Goal: Task Accomplishment & Management: Manage account settings

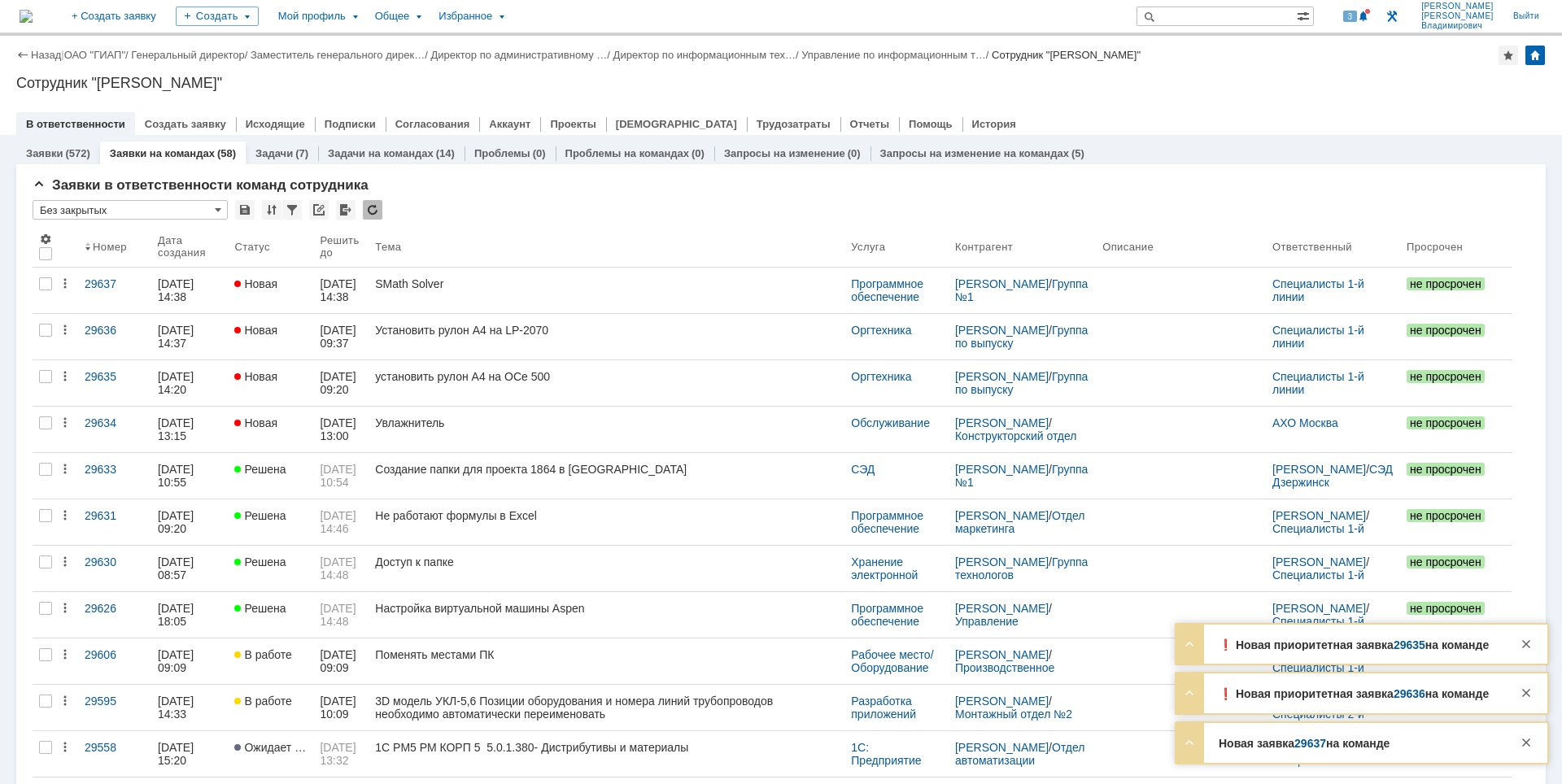
click at [1275, 88] on div "Сотрудник "Лузгин [PERSON_NAME]"" at bounding box center [781, 83] width 1530 height 16
click at [1524, 646] on div at bounding box center [1527, 644] width 20 height 20
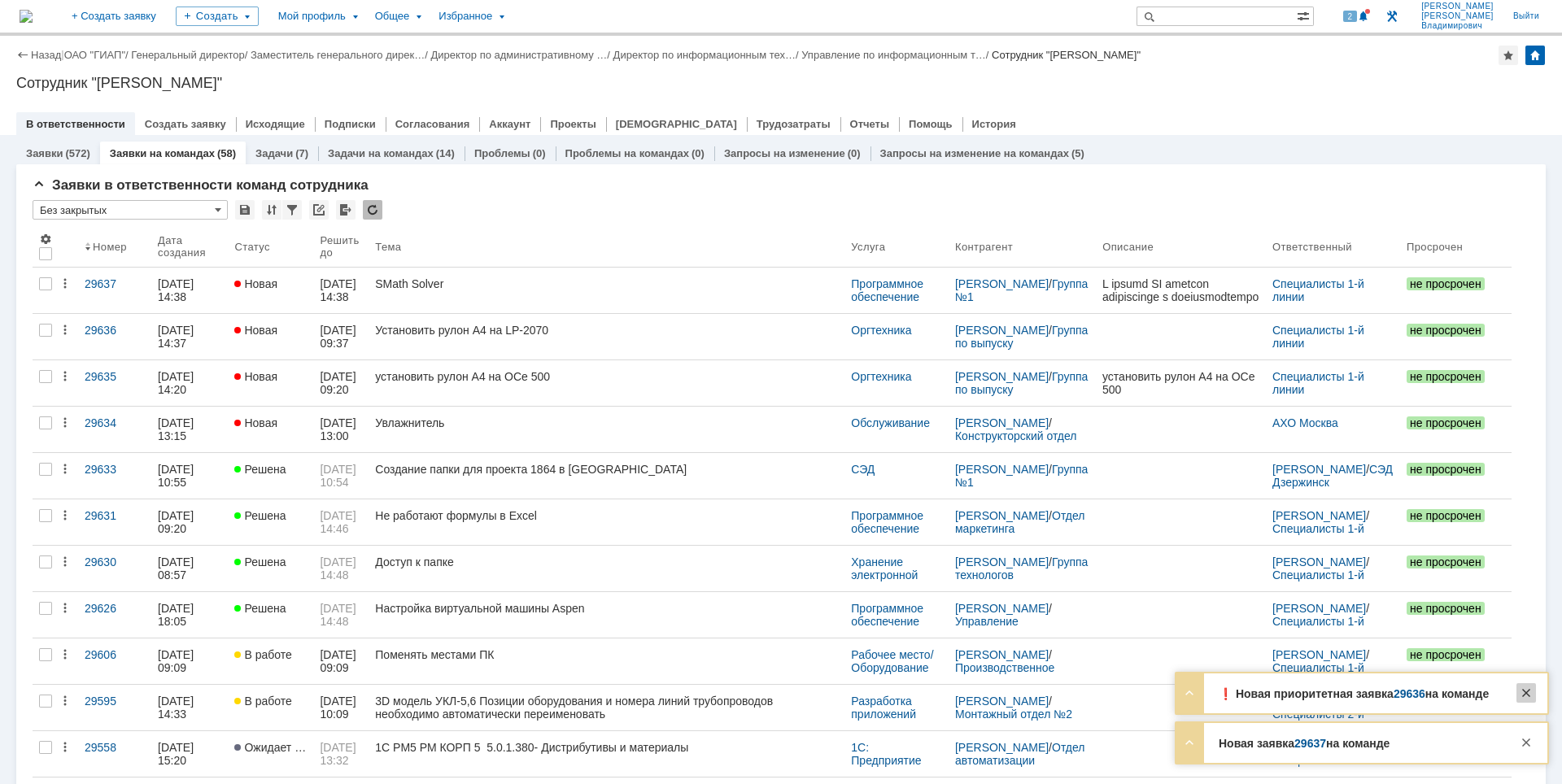
click at [1530, 694] on div at bounding box center [1527, 693] width 20 height 20
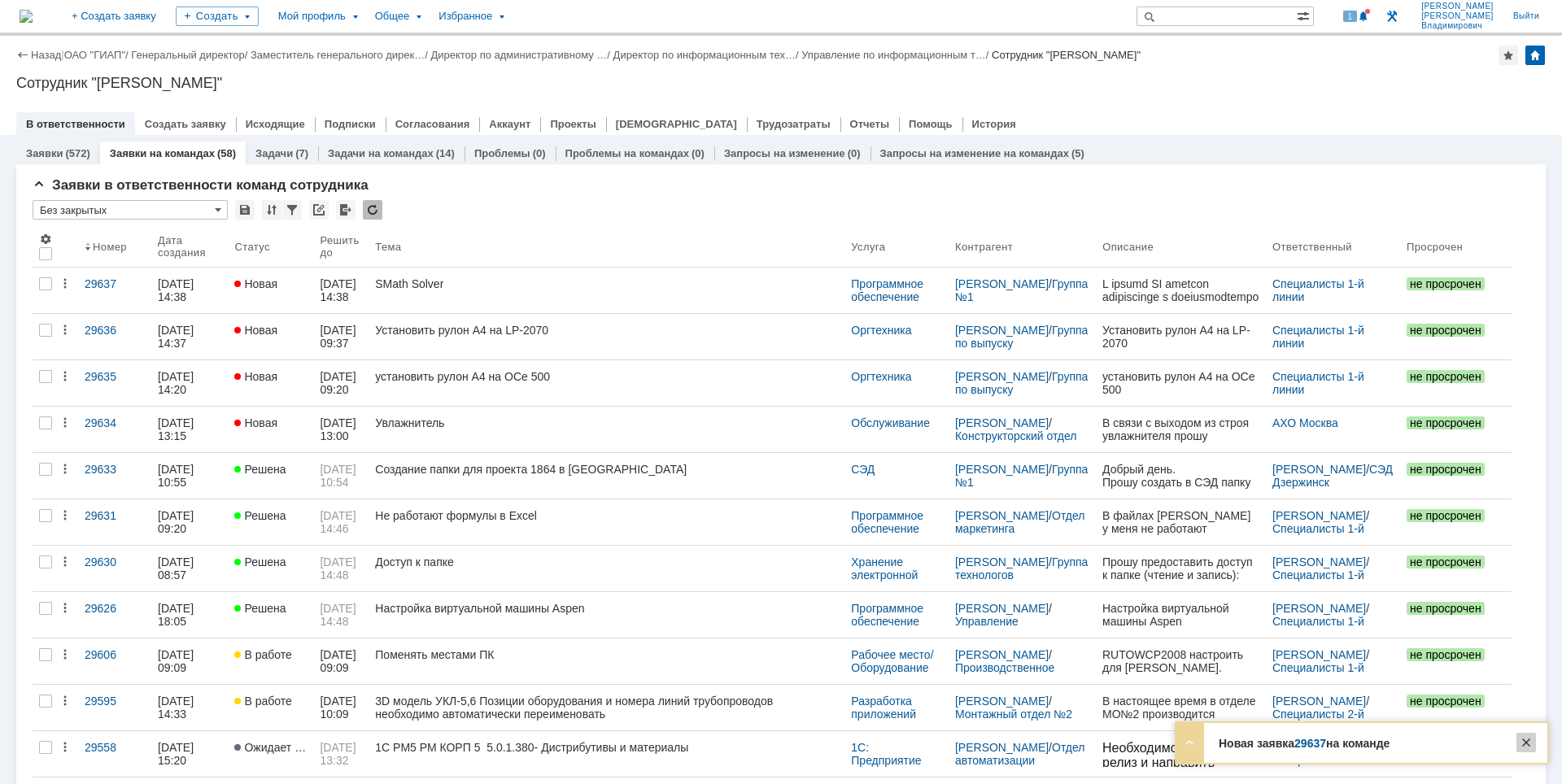
click at [1529, 747] on div at bounding box center [1527, 743] width 20 height 20
click at [1391, 58] on div "Назад | ОАО "ГИАП" / Генеральный директор / Заместитель генерального дирек… / Д…" at bounding box center [781, 55] width 1530 height 20
click at [1182, 83] on div "Сотрудник "Лузгин [PERSON_NAME]"" at bounding box center [781, 83] width 1530 height 16
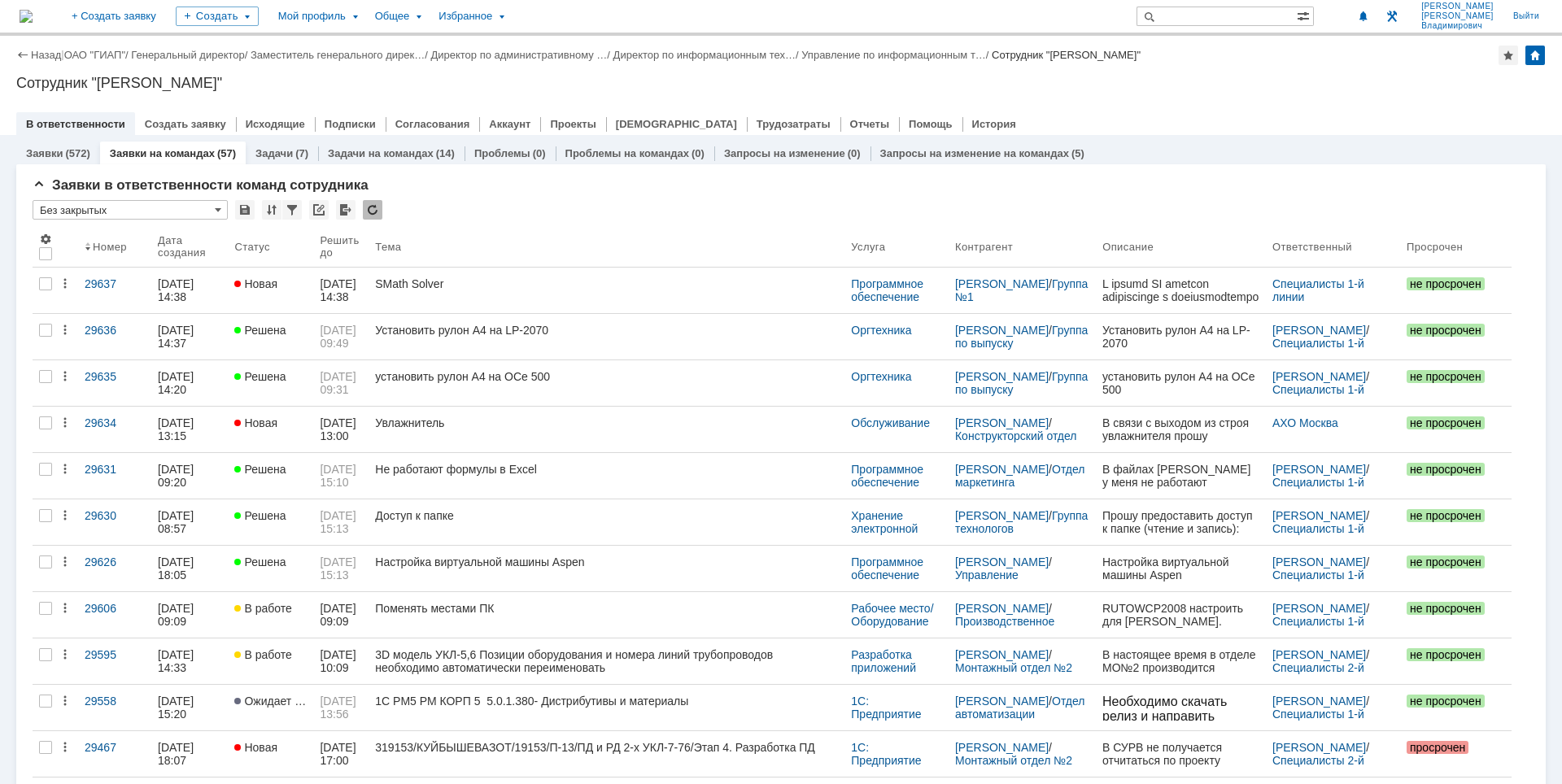
click at [1250, 77] on div "Сотрудник "Лузгин [PERSON_NAME]"" at bounding box center [781, 83] width 1530 height 16
click at [1152, 104] on div at bounding box center [781, 107] width 1530 height 13
drag, startPoint x: 1280, startPoint y: 110, endPoint x: 1240, endPoint y: 111, distance: 40.0
click at [1274, 110] on div at bounding box center [781, 107] width 1530 height 13
click at [872, 65] on div "Назад | ОАО "ГИАП" / Генеральный директор / Заместитель генерального дирек… / Д…" at bounding box center [781, 85] width 1562 height 99
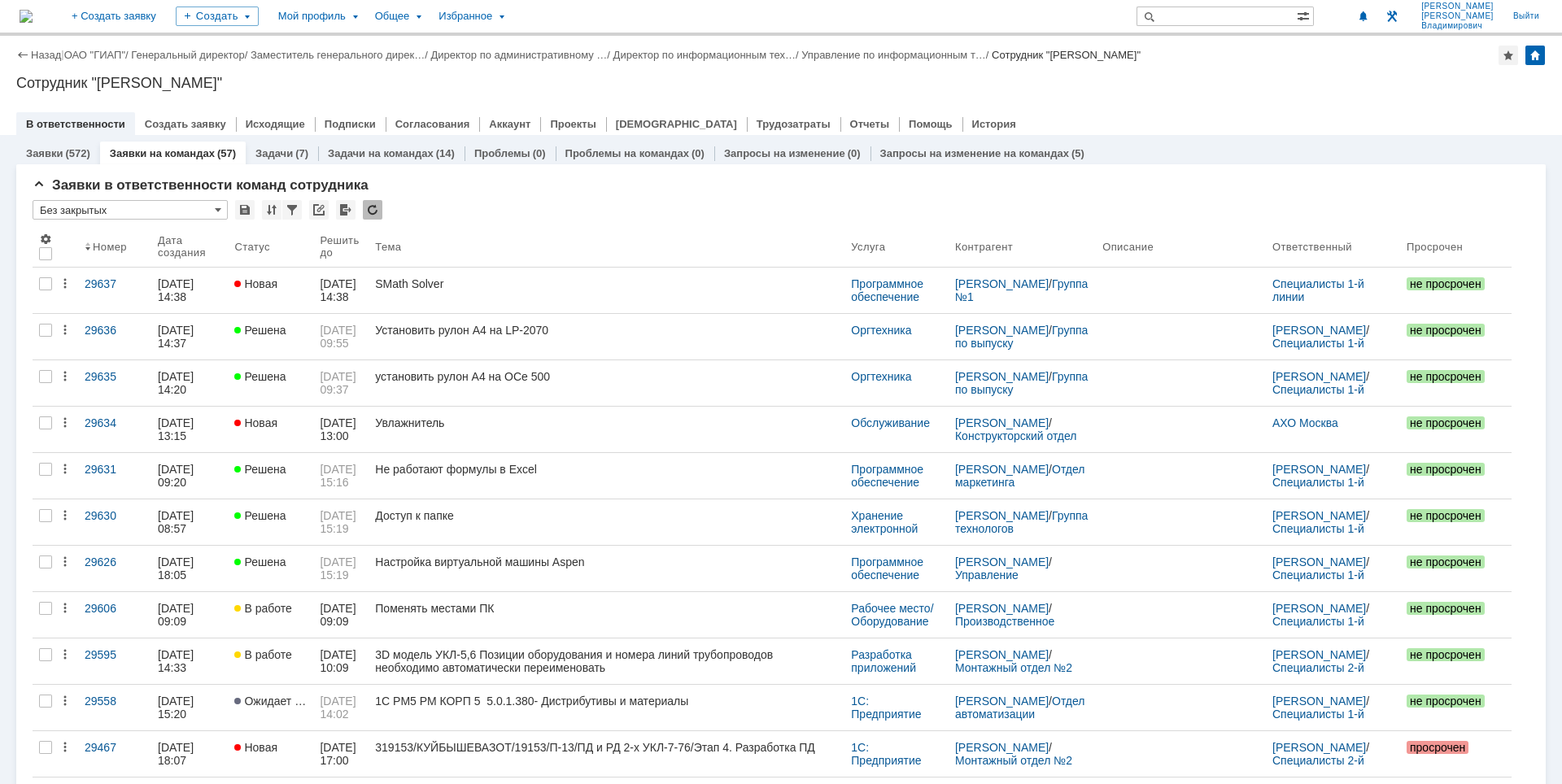
click at [1024, 106] on div at bounding box center [781, 107] width 1530 height 13
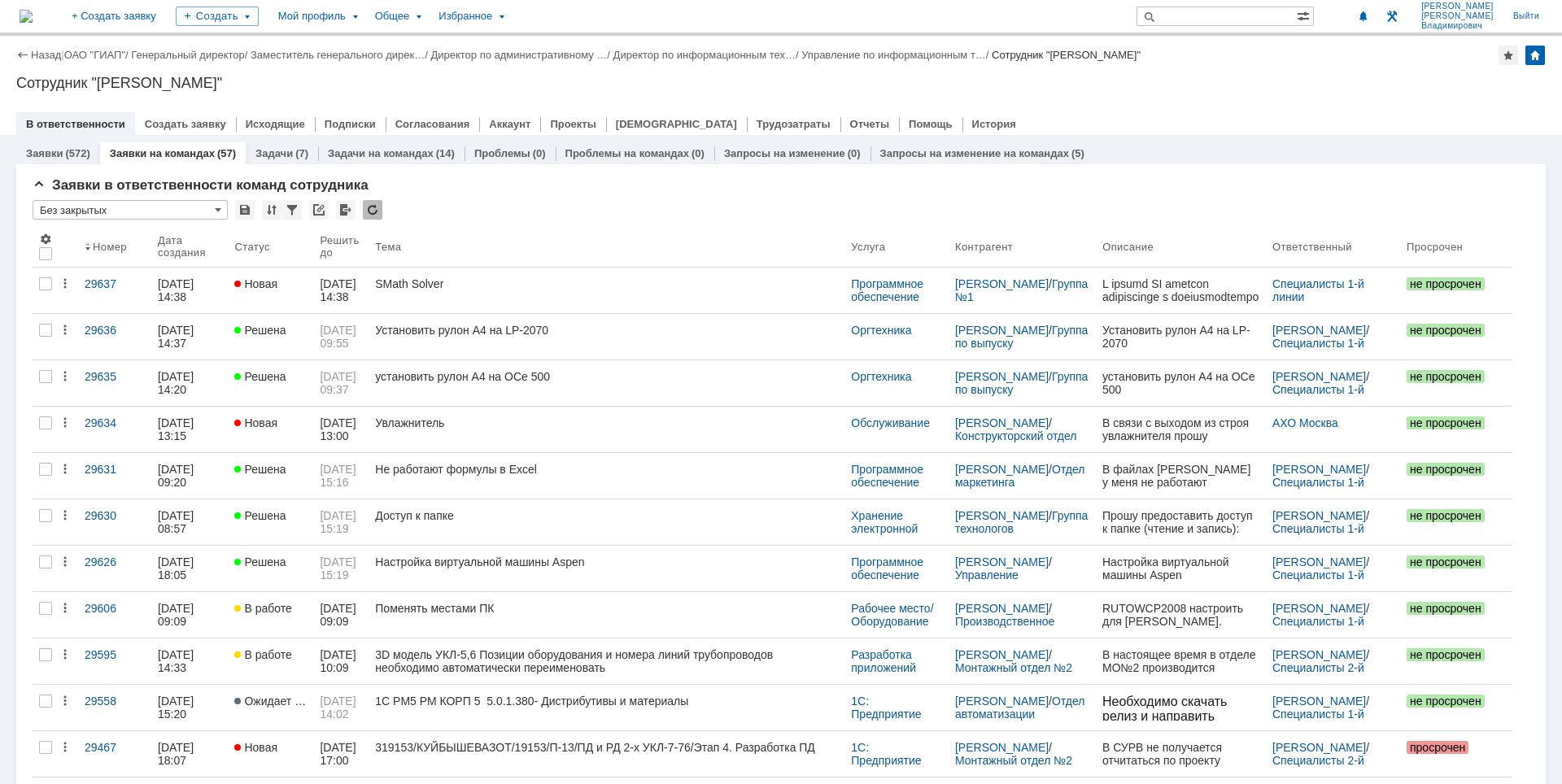
click at [967, 124] on div "В ответственности Создать заявку Исходящие Подписки Согласования Аккаунт Проект…" at bounding box center [781, 124] width 1530 height 23
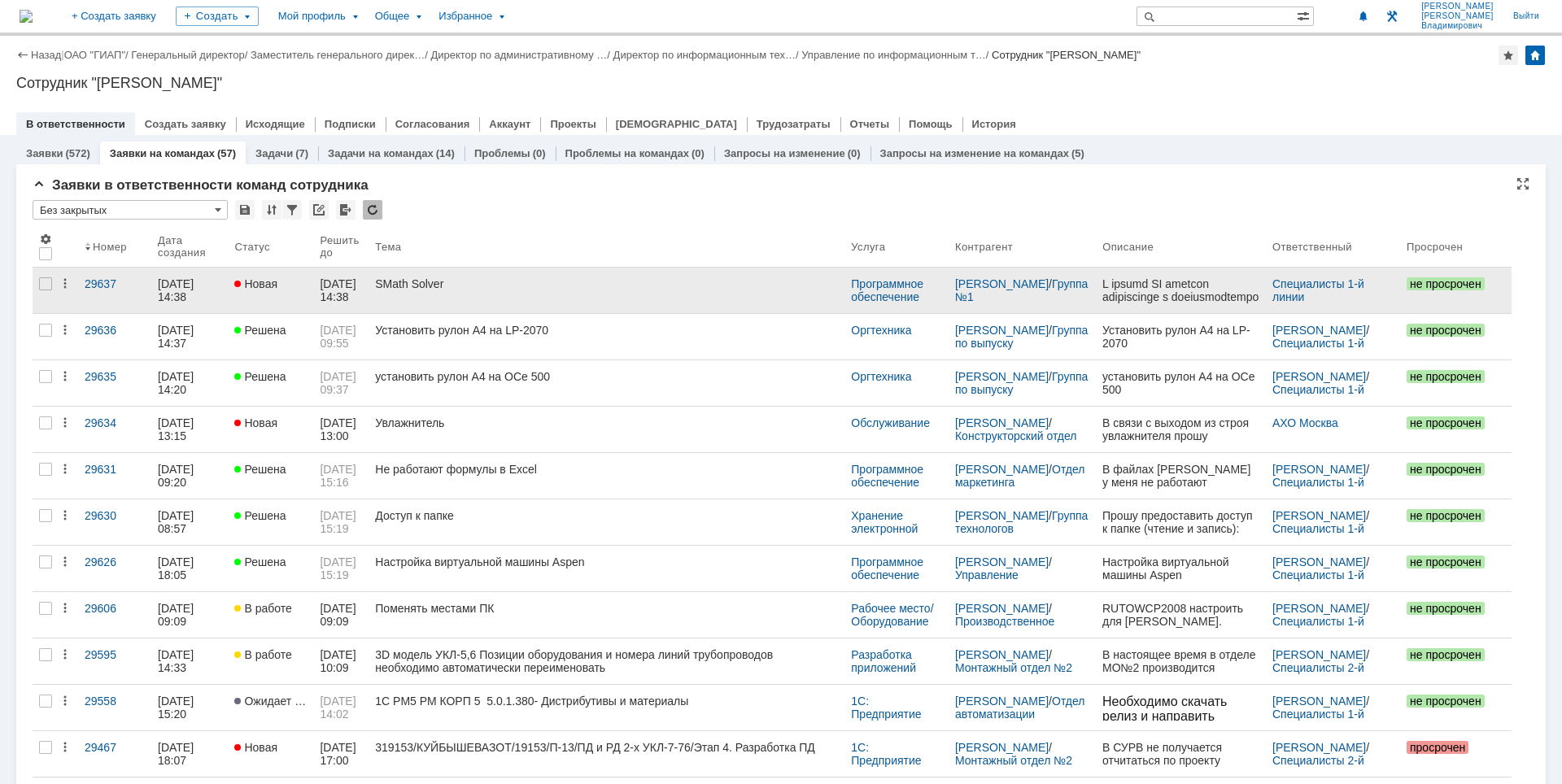
click at [490, 282] on div "SMath Solver" at bounding box center [606, 284] width 463 height 13
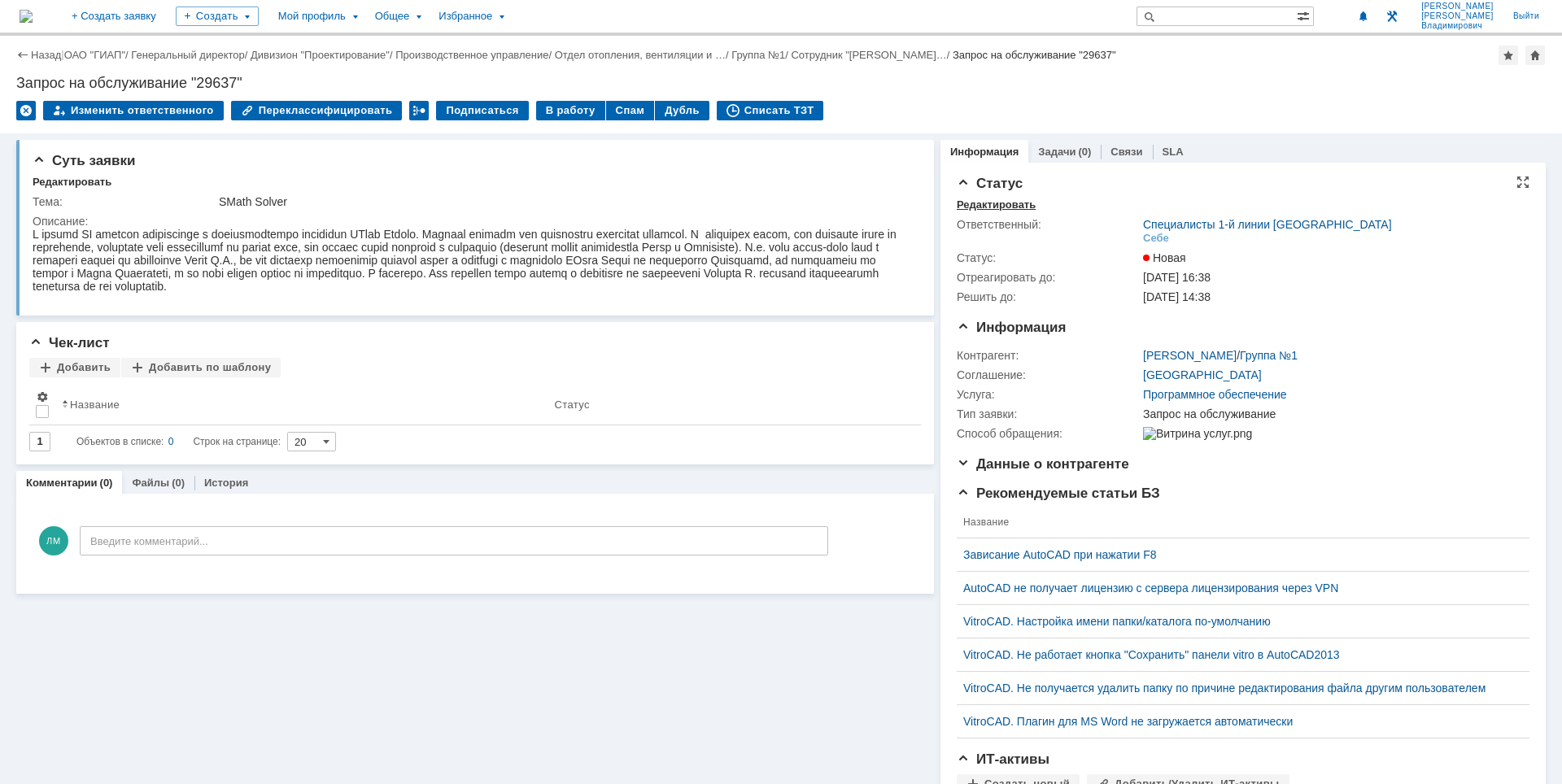
click at [1012, 205] on div "Редактировать" at bounding box center [996, 205] width 79 height 13
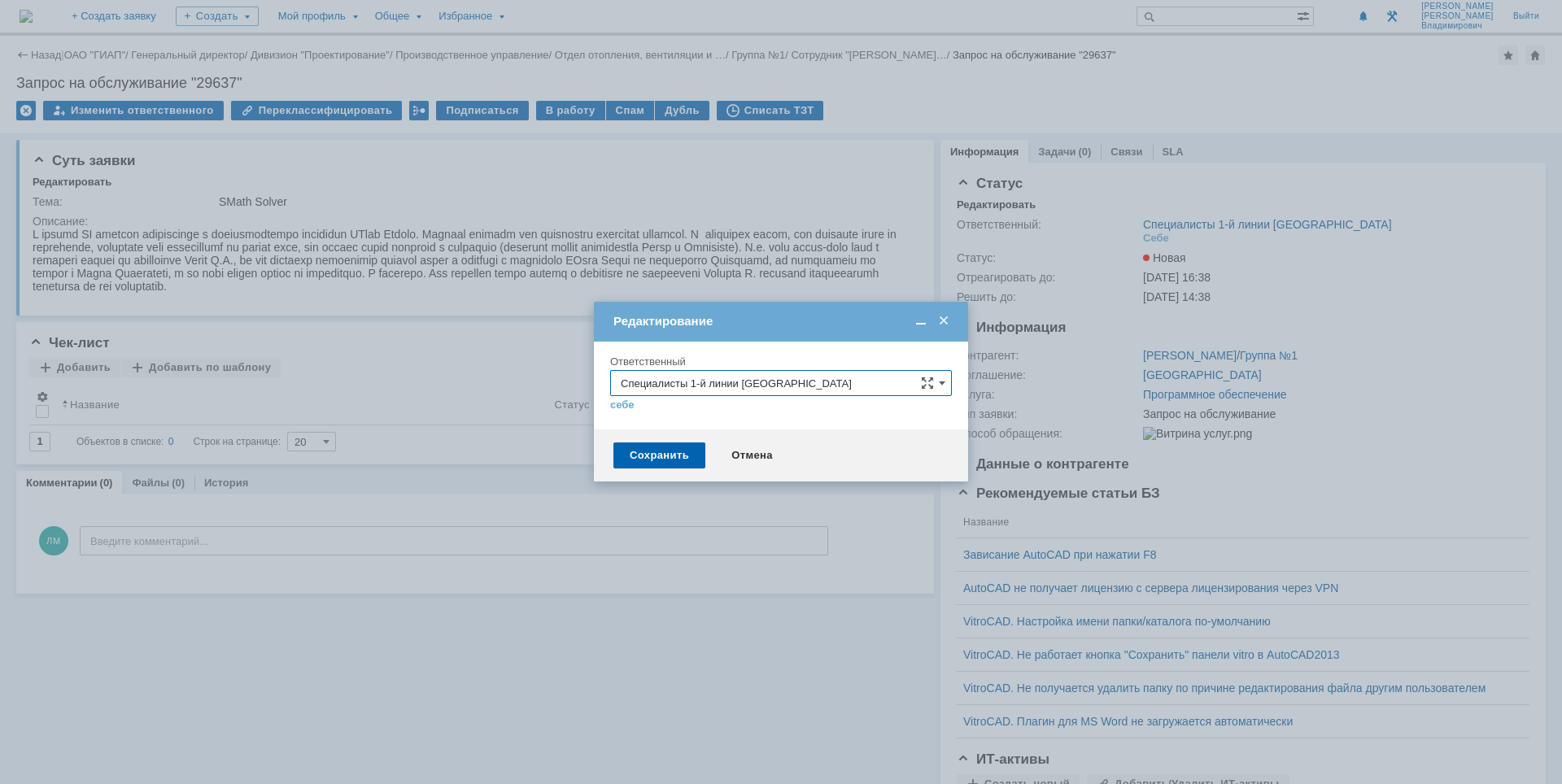
click at [858, 391] on input "Специалисты 1-й линии [GEOGRAPHIC_DATA]" at bounding box center [781, 383] width 342 height 26
click at [788, 551] on span "Специалисты 2-й линии САПР [GEOGRAPHIC_DATA]" at bounding box center [781, 546] width 320 height 13
type input "Специалисты 2-й линии САПР [GEOGRAPHIC_DATA]"
click at [662, 458] on div "Сохранить" at bounding box center [660, 455] width 92 height 26
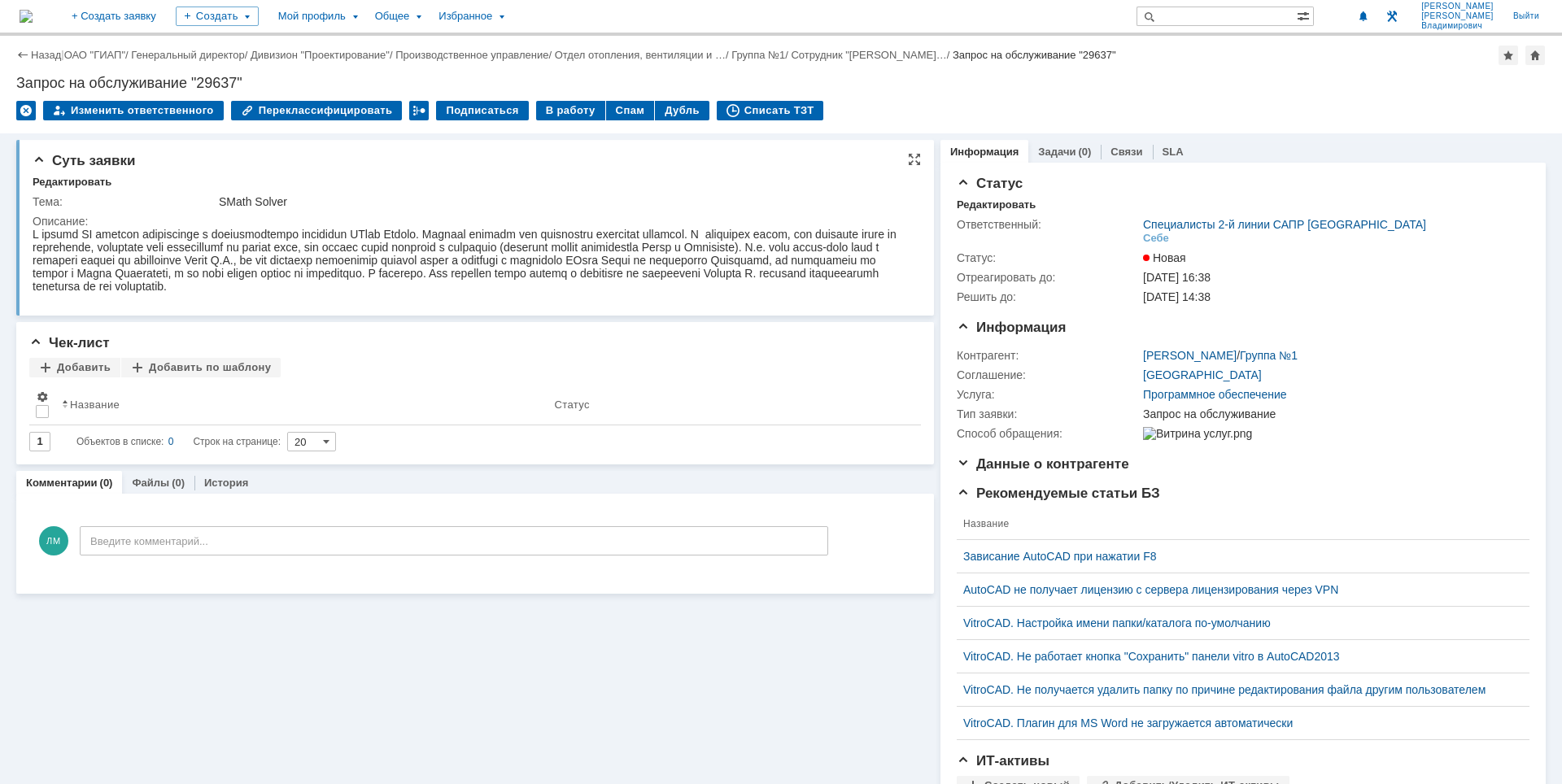
click at [811, 302] on td "Описание:" at bounding box center [473, 257] width 880 height 91
click at [1138, 78] on div "Запрос на обслуживание "29637"" at bounding box center [781, 83] width 1530 height 16
click at [860, 372] on div "Добавить Добавить по шаблону" at bounding box center [475, 369] width 891 height 21
click at [897, 276] on div at bounding box center [469, 260] width 872 height 65
click at [989, 91] on div "Назад | ОАО "ГИАП" / Генеральный директор / Дивизион "Проектирование" / Произво…" at bounding box center [781, 84] width 1562 height 98
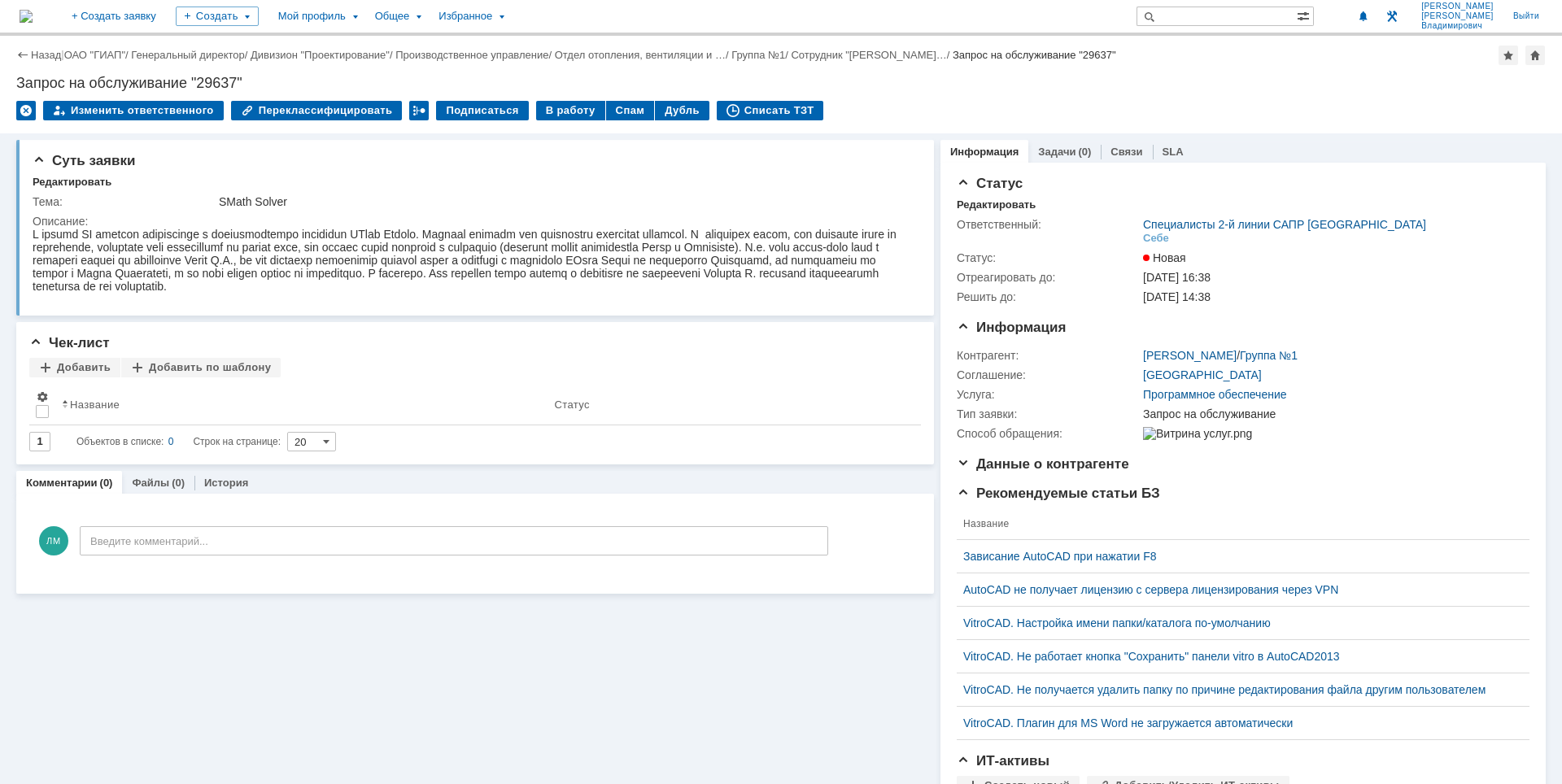
drag, startPoint x: 783, startPoint y: 71, endPoint x: 741, endPoint y: 67, distance: 42.2
click at [782, 71] on div "Назад | ОАО "ГИАП" / Генеральный директор / Дивизион "Проектирование" / Произво…" at bounding box center [781, 84] width 1562 height 98
click at [313, 66] on div "Назад | ОАО "ГИАП" / Генеральный директор / Дивизион "Проектирование" / Произво…" at bounding box center [781, 84] width 1562 height 98
click at [926, 106] on div "Изменить ответственного Переклассифицировать Подписаться В работу Спам Дубль Сп…" at bounding box center [781, 117] width 1530 height 34
drag, startPoint x: 1189, startPoint y: 120, endPoint x: 1197, endPoint y: 113, distance: 10.6
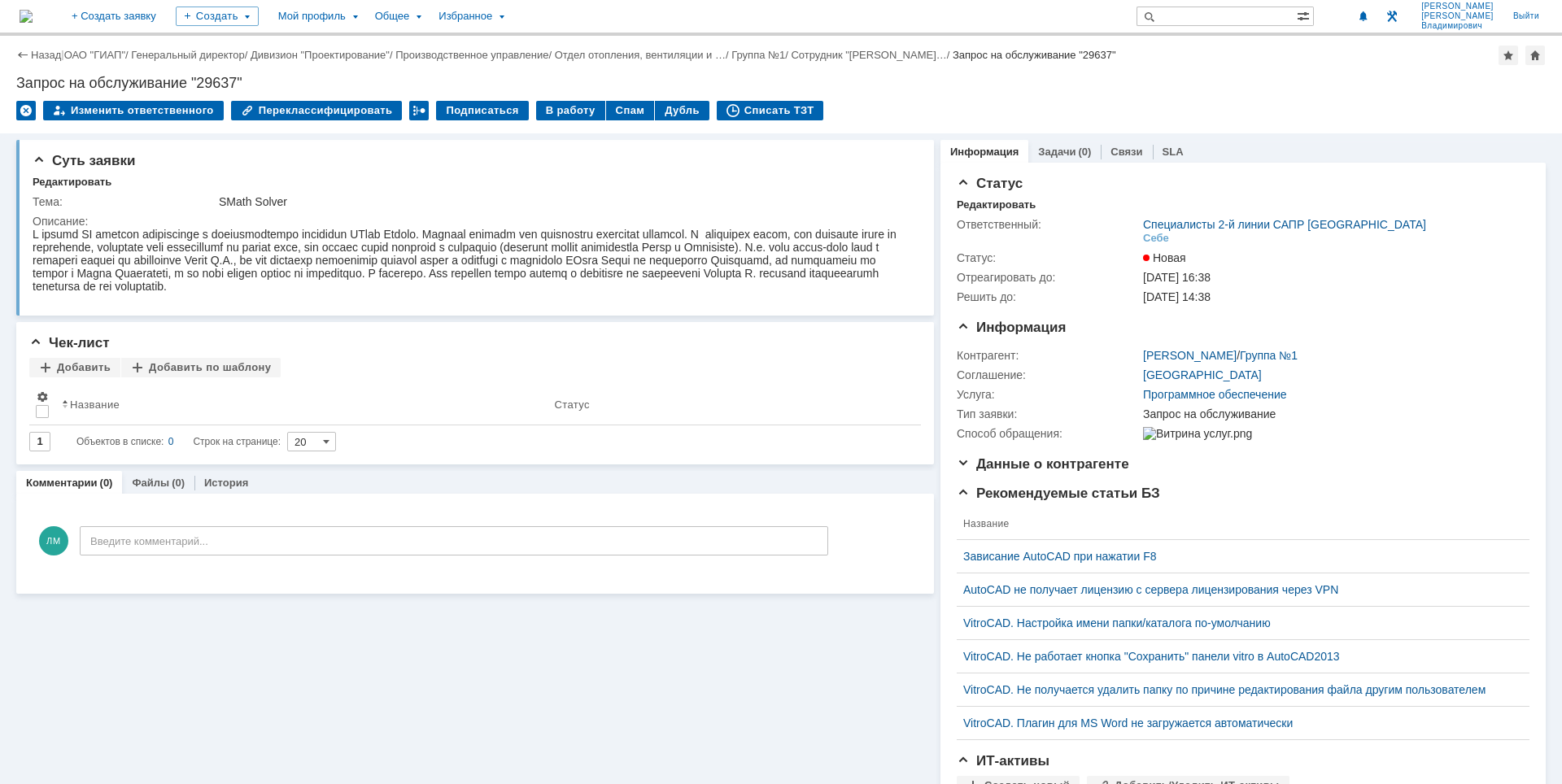
click at [1190, 119] on div "Изменить ответственного Переклассифицировать Подписаться В работу Спам Дубль Сп…" at bounding box center [781, 117] width 1530 height 34
click at [1379, 68] on div "Назад | ОАО "ГИАП" / Генеральный директор / Дивизион "Проектирование" / Произво…" at bounding box center [781, 84] width 1562 height 98
click at [33, 16] on img at bounding box center [26, 16] width 13 height 13
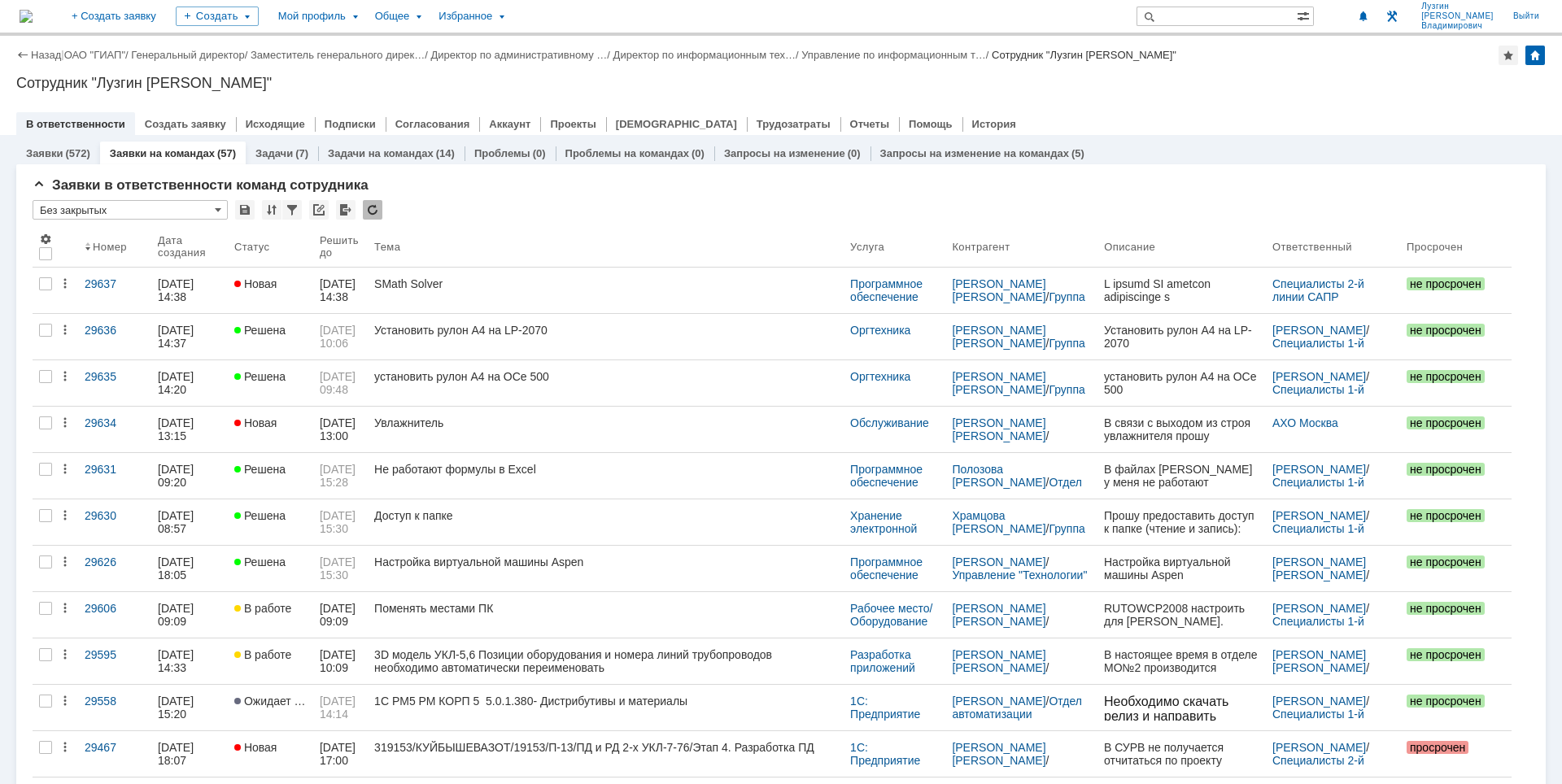
click at [1263, 106] on div at bounding box center [781, 107] width 1530 height 13
click at [1392, 99] on div "Назад | ОАО "ГИАП" / Генеральный директор / Заместитель генерального дирек… / Д…" at bounding box center [781, 85] width 1562 height 99
drag, startPoint x: 1305, startPoint y: 94, endPoint x: 1125, endPoint y: 192, distance: 204.9
click at [1306, 94] on div "Назад | ОАО "ГИАП" / Генеральный директор / Заместитель генерального дирек… / Д…" at bounding box center [781, 85] width 1562 height 99
drag, startPoint x: 1365, startPoint y: 127, endPoint x: 1335, endPoint y: 107, distance: 36.1
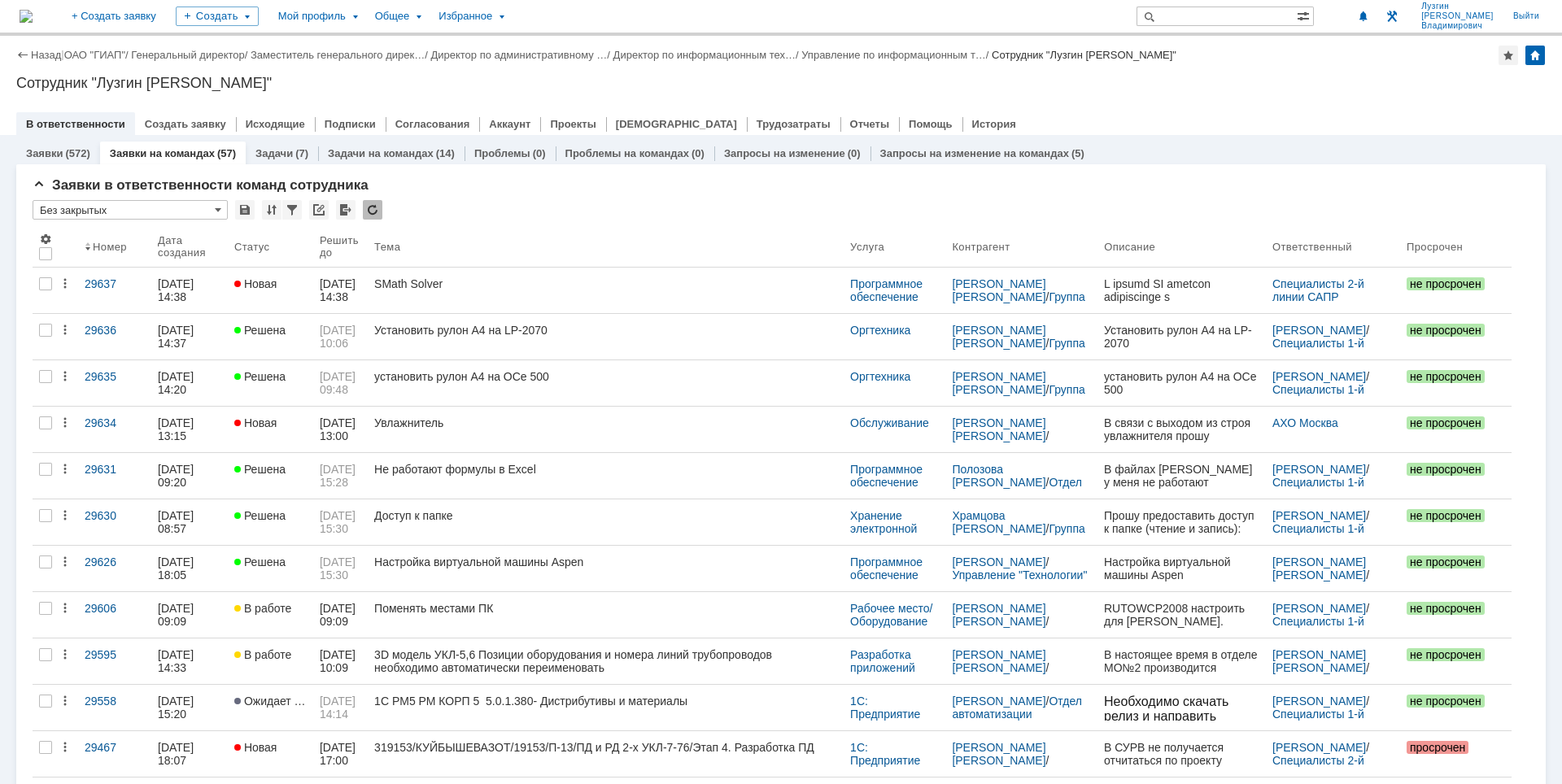
click at [1364, 124] on div "В ответственности Создать заявку Исходящие Подписки Согласования Аккаунт Проект…" at bounding box center [781, 124] width 1530 height 23
click at [1221, 112] on div "В ответственности Создать заявку Исходящие Подписки Согласования Аккаунт Проект…" at bounding box center [781, 124] width 1530 height 23
drag, startPoint x: 1347, startPoint y: 75, endPoint x: 103, endPoint y: 20, distance: 1245.2
click at [1347, 75] on div "Сотрудник "Лузгин [PERSON_NAME]"" at bounding box center [781, 83] width 1530 height 16
click at [1351, 106] on div at bounding box center [781, 107] width 1530 height 13
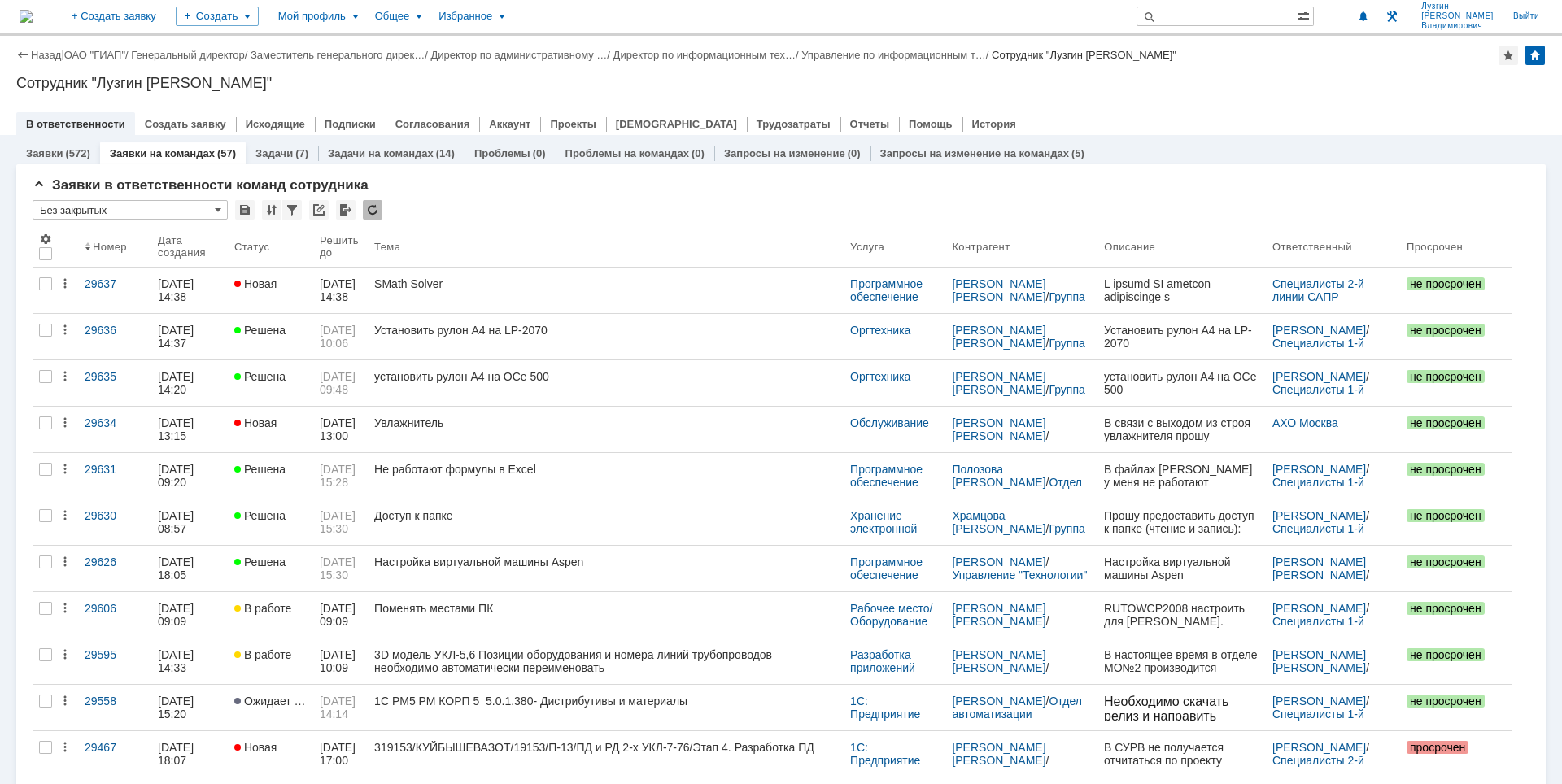
click at [815, 96] on div "Назад | ОАО "ГИАП" / Генеральный директор / Заместитель генерального дирек… / Д…" at bounding box center [781, 85] width 1562 height 99
drag, startPoint x: 1098, startPoint y: 54, endPoint x: 1242, endPoint y: 61, distance: 144.2
click at [1242, 61] on div "Назад | ОАО "ГИАП" / Генеральный директор / Заместитель генерального дирек… / Д…" at bounding box center [781, 55] width 1530 height 20
click at [1210, 110] on div at bounding box center [781, 107] width 1530 height 13
click at [1218, 77] on div "Сотрудник "Лузгин [PERSON_NAME]"" at bounding box center [781, 83] width 1530 height 16
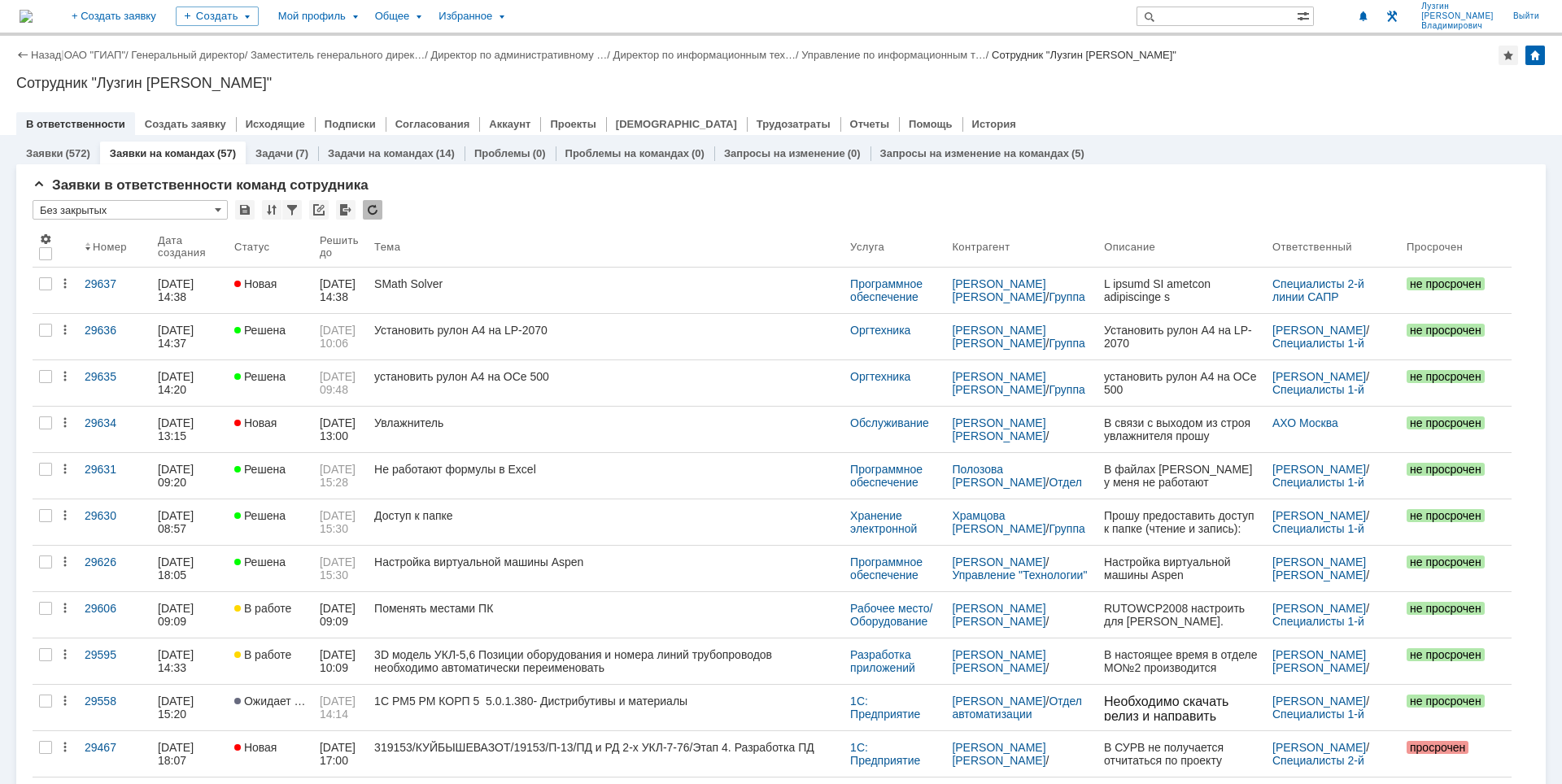
click at [1192, 104] on div at bounding box center [781, 107] width 1530 height 13
click at [1214, 109] on div at bounding box center [781, 107] width 1530 height 13
click at [1102, 92] on div "Назад | ОАО "ГИАП" / Генеральный директор / Заместитель генерального дирек… / Д…" at bounding box center [781, 85] width 1562 height 99
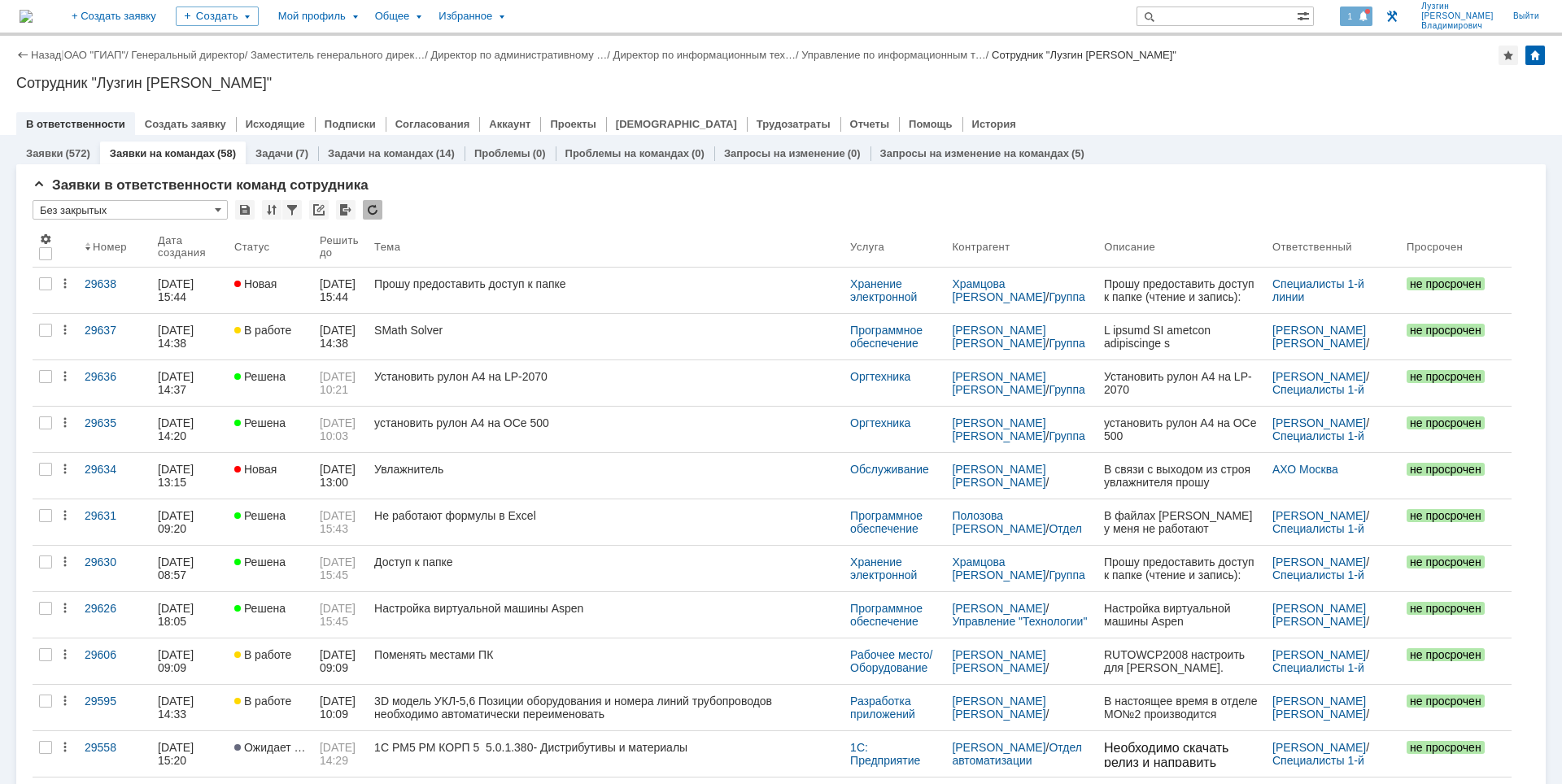
click at [1358, 14] on span "1" at bounding box center [1351, 16] width 15 height 12
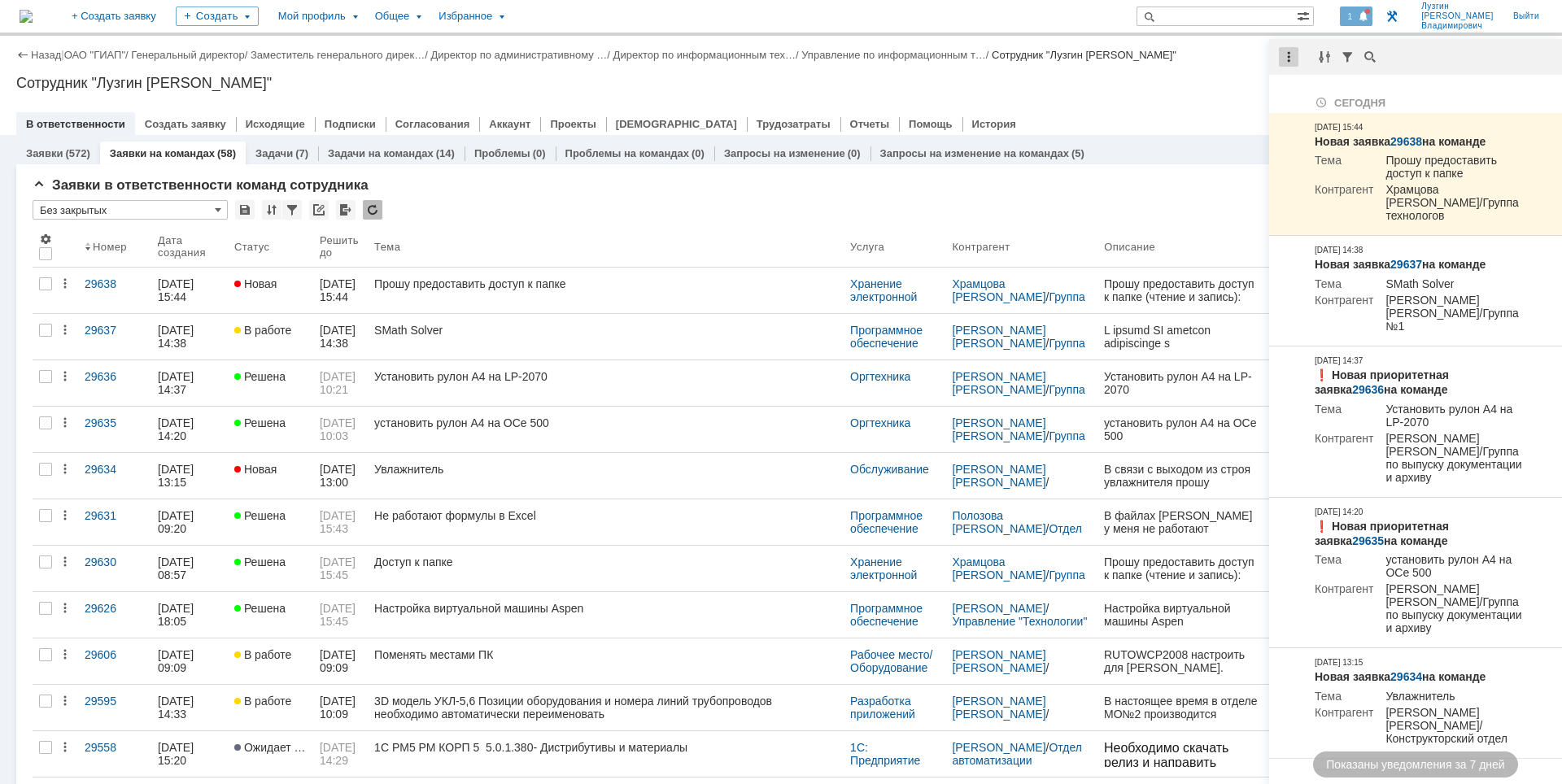
click at [1291, 56] on div at bounding box center [1289, 57] width 20 height 20
click at [1294, 97] on div "Отметить уведомления прочитанными" at bounding box center [1401, 99] width 218 height 12
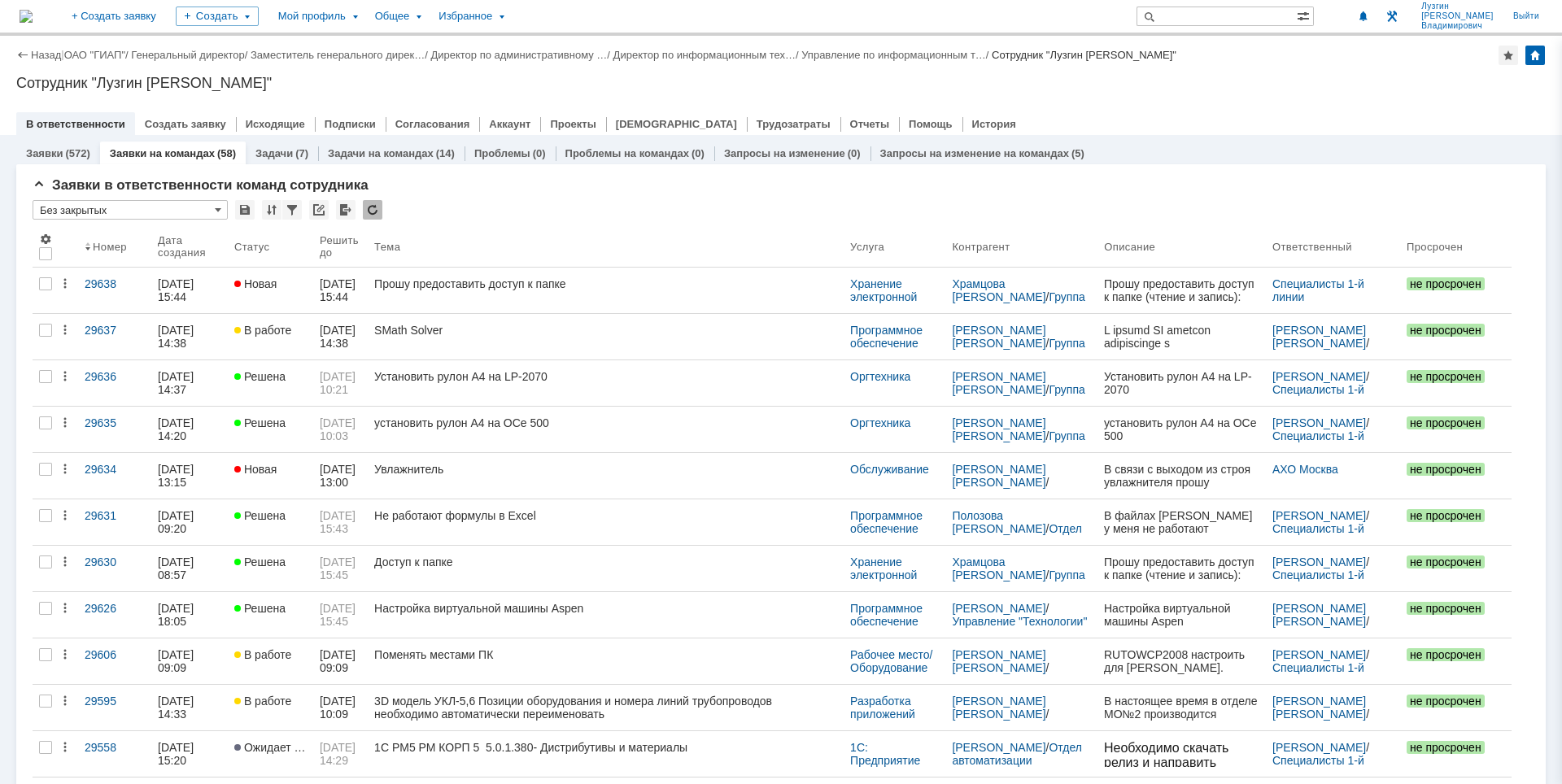
click at [1159, 96] on div "Назад | ОАО "ГИАП" / Генеральный директор / Заместитель генерального дирек… / Д…" at bounding box center [781, 85] width 1562 height 99
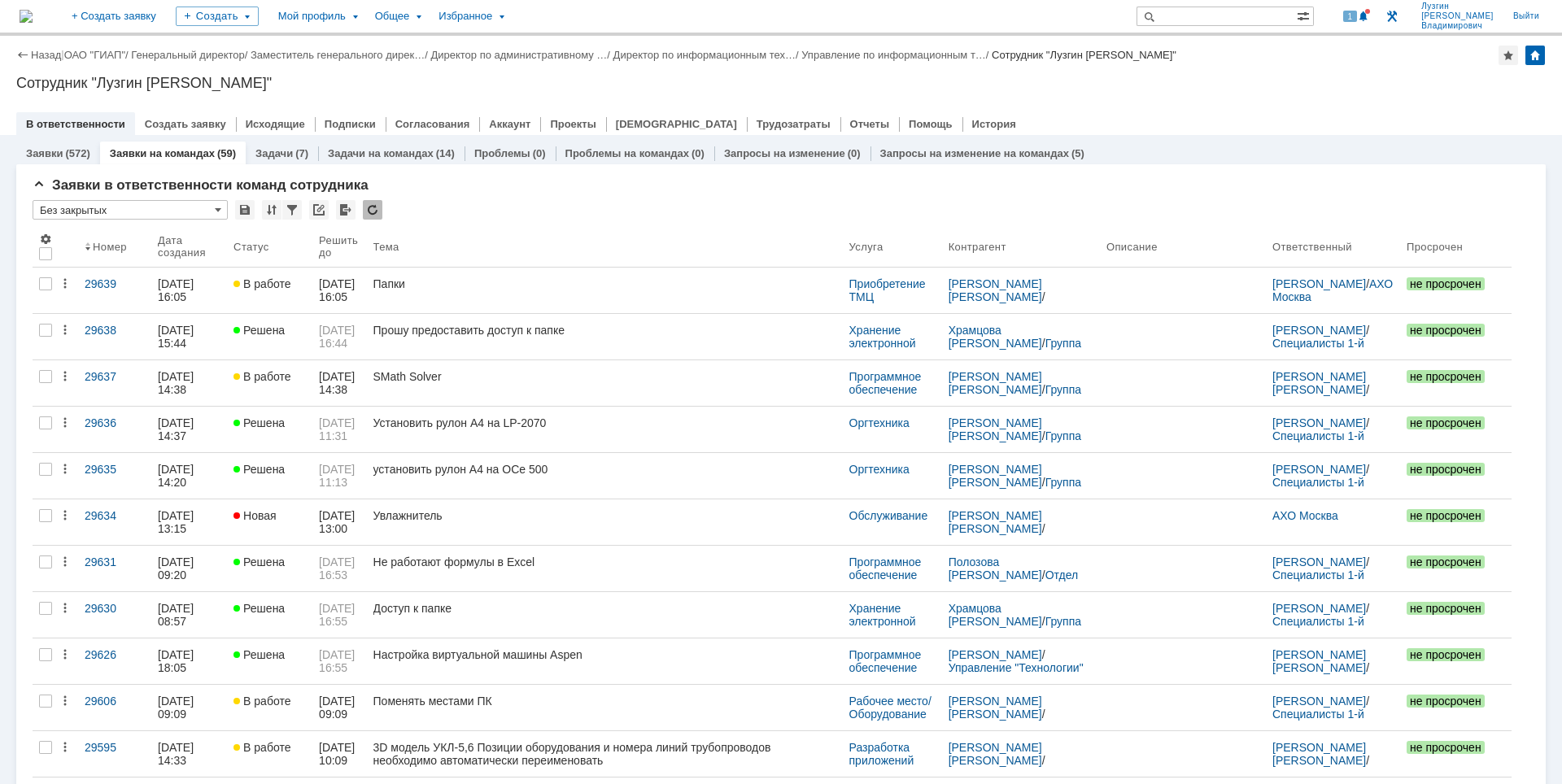
drag, startPoint x: 927, startPoint y: 54, endPoint x: 899, endPoint y: 125, distance: 76.3
click at [928, 54] on link "Управление по информационным т…" at bounding box center [894, 54] width 185 height 12
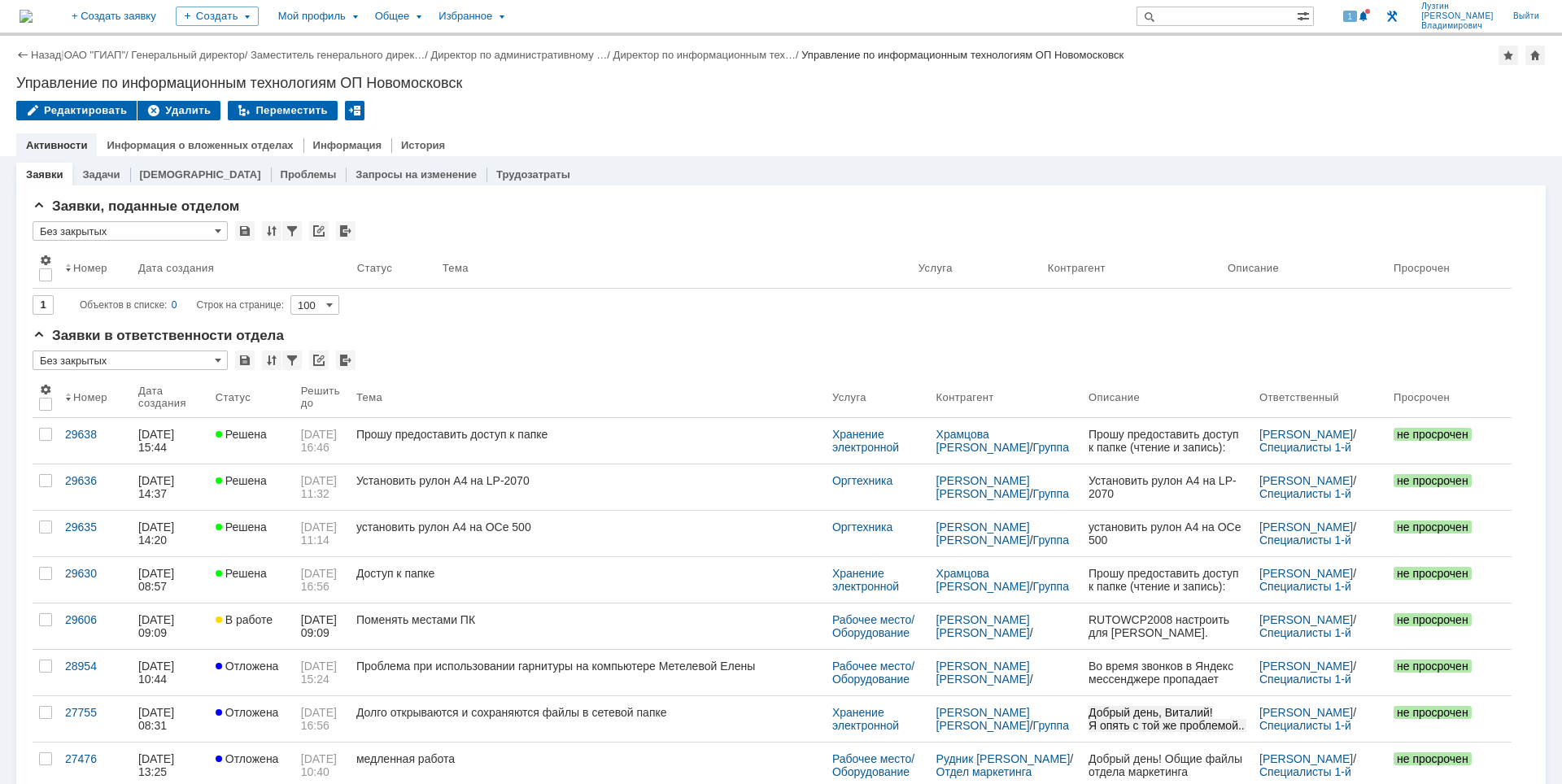
click at [33, 12] on img at bounding box center [26, 16] width 13 height 13
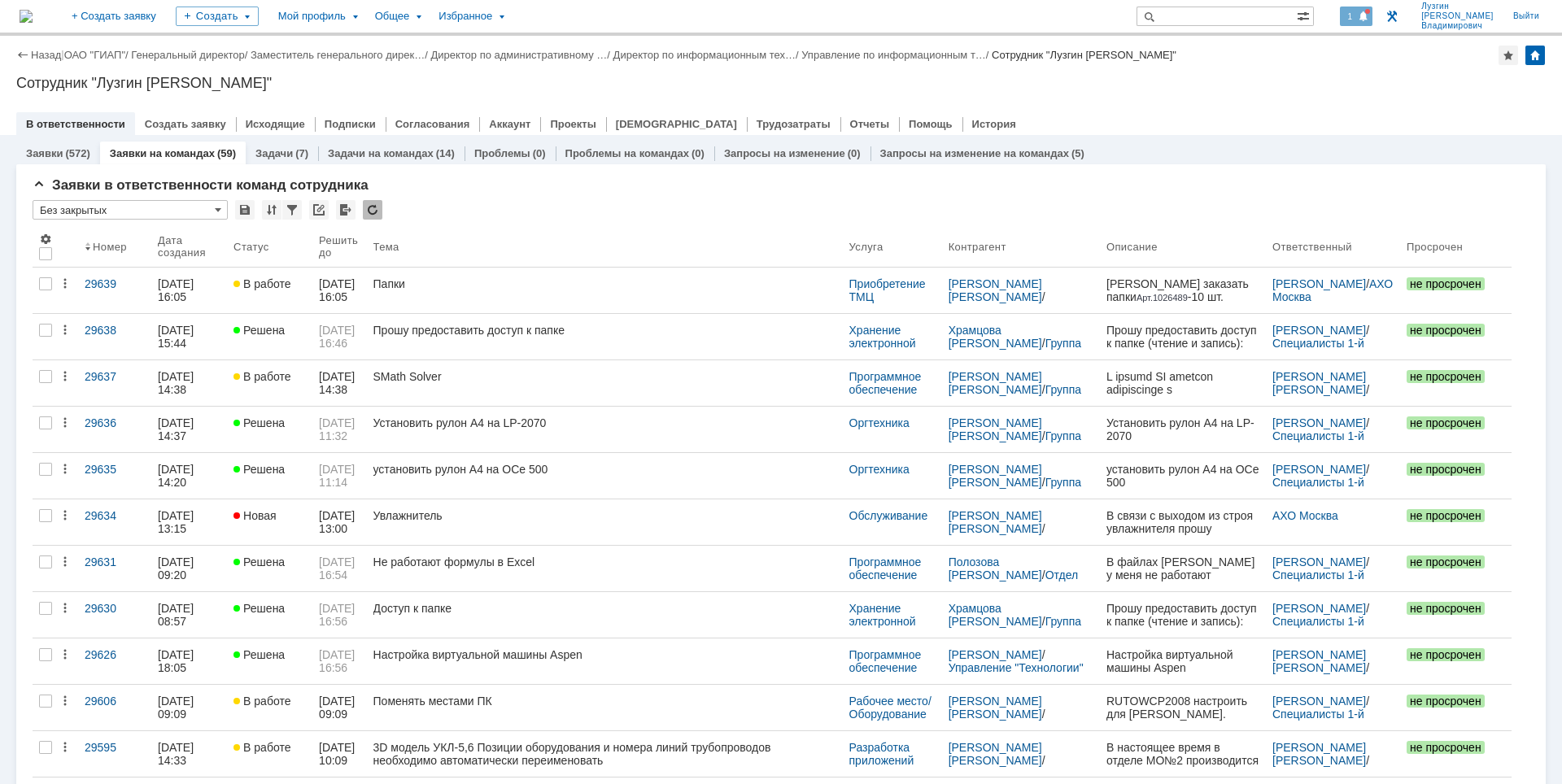
click at [1369, 12] on span at bounding box center [1363, 17] width 12 height 13
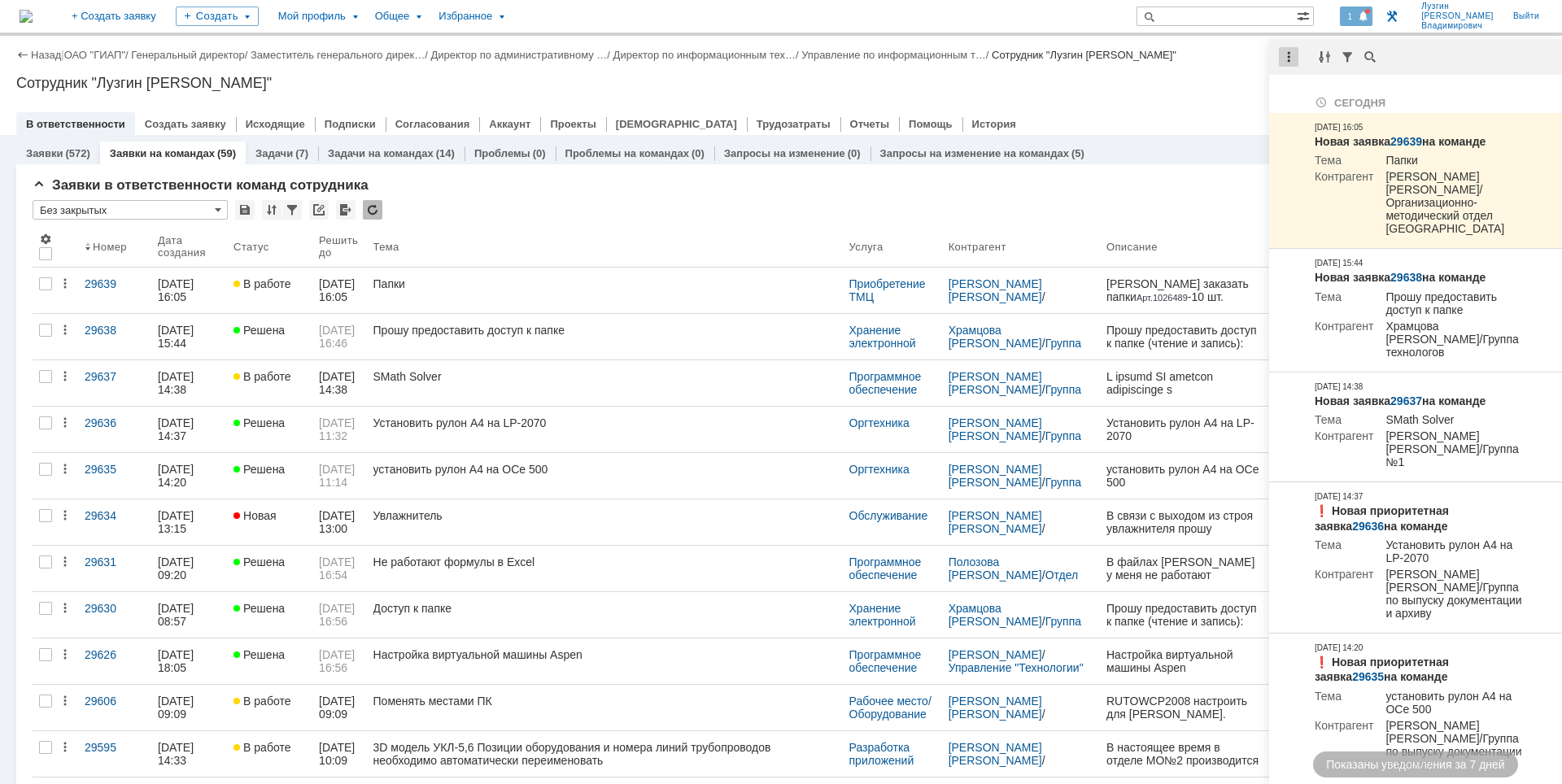
click at [1290, 56] on div at bounding box center [1289, 57] width 20 height 20
click at [1329, 93] on div "Отметить уведомления прочитанными" at bounding box center [1401, 99] width 218 height 12
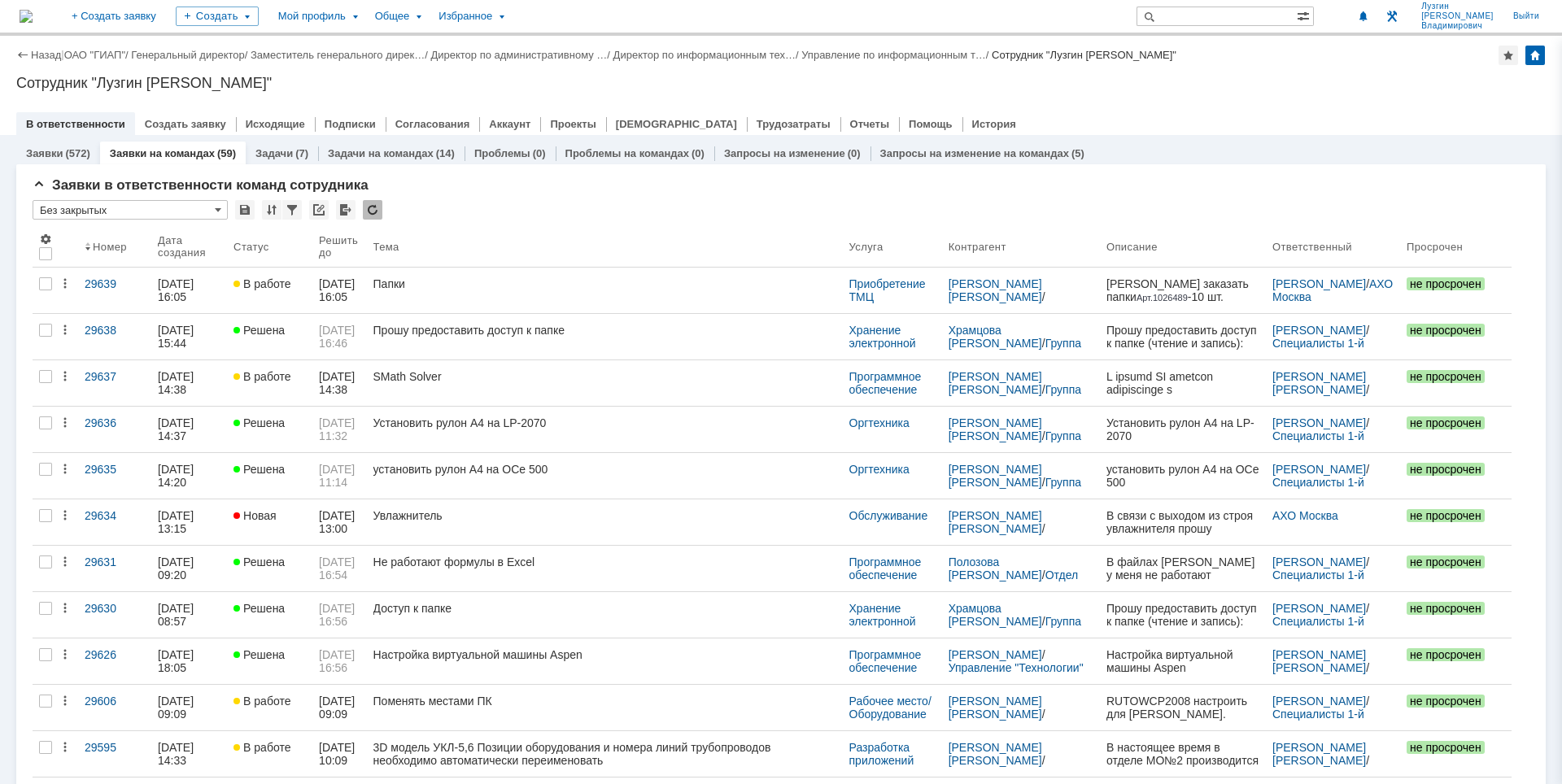
click at [1216, 72] on div "Назад | ОАО "ГИАП" / Генеральный директор / Заместитель генерального дирек… / Д…" at bounding box center [781, 85] width 1562 height 99
